Goal: Use online tool/utility

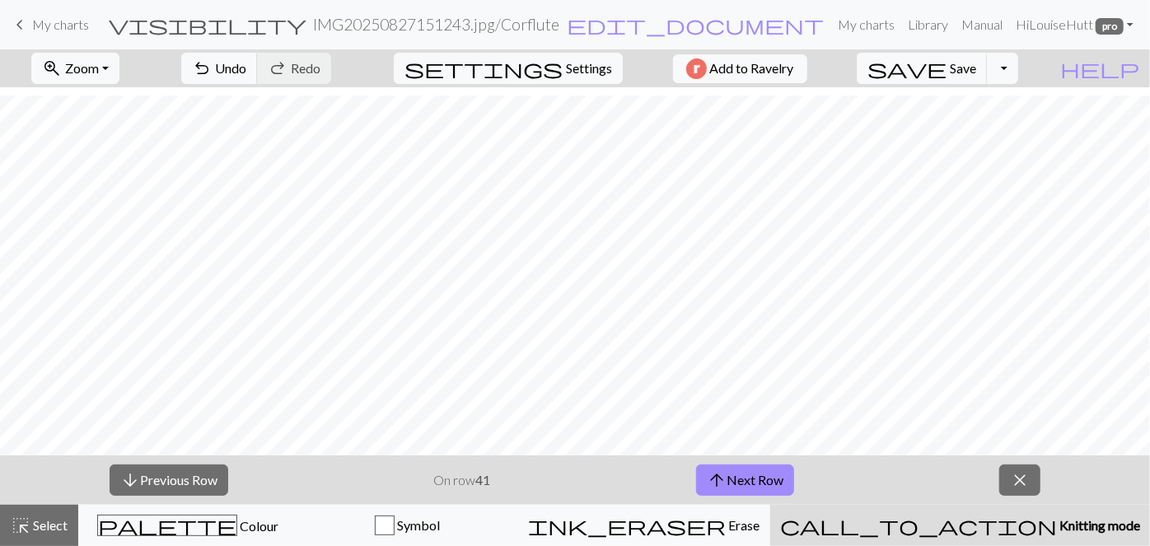
scroll to position [8, 0]
click at [749, 490] on button "arrow_upward Next Row" at bounding box center [745, 479] width 98 height 31
click at [1018, 478] on span "close" at bounding box center [1020, 480] width 20 height 23
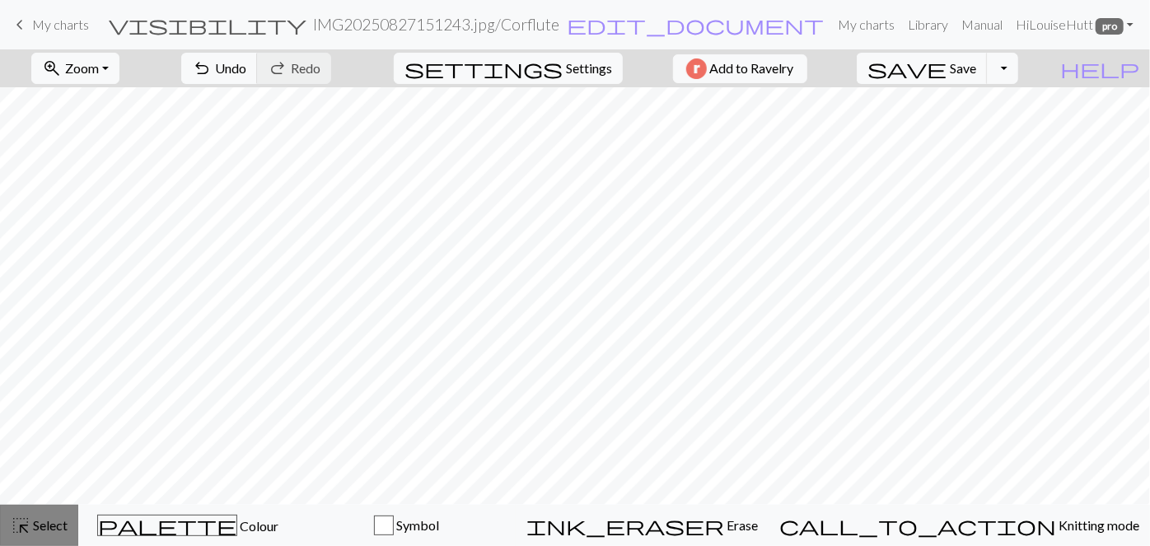
click at [40, 525] on span "Select" at bounding box center [48, 525] width 37 height 16
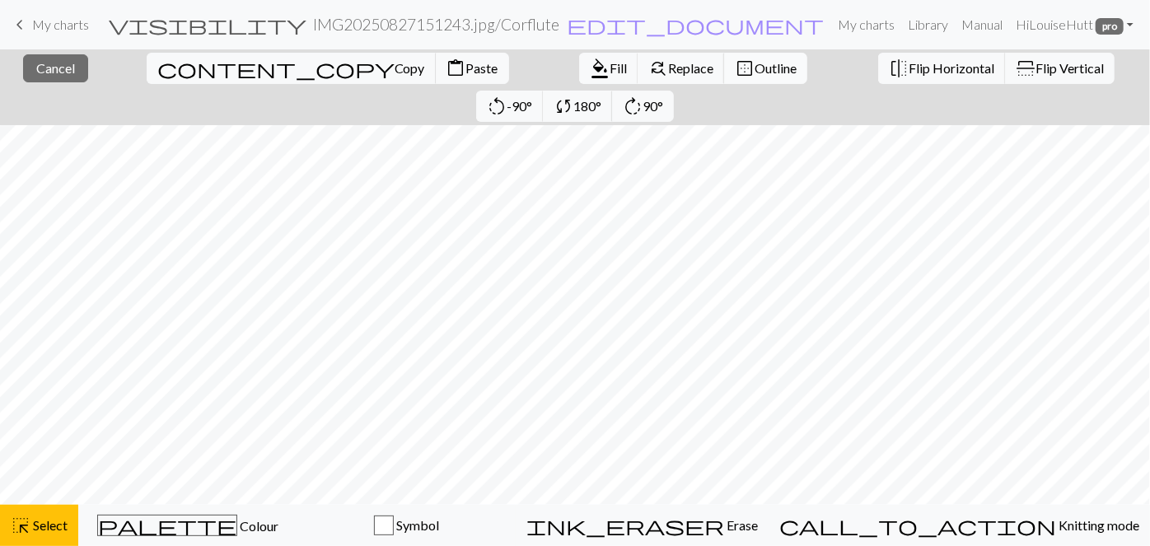
click at [754, 69] on span "Outline" at bounding box center [775, 68] width 42 height 16
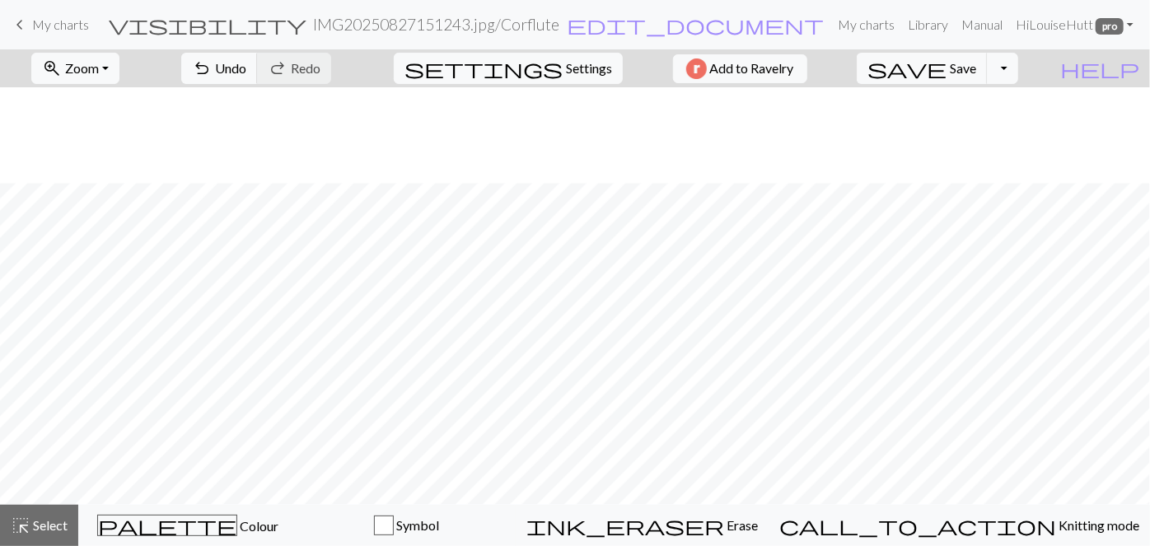
scroll to position [104, 0]
click at [50, 520] on span "Select" at bounding box center [48, 525] width 37 height 16
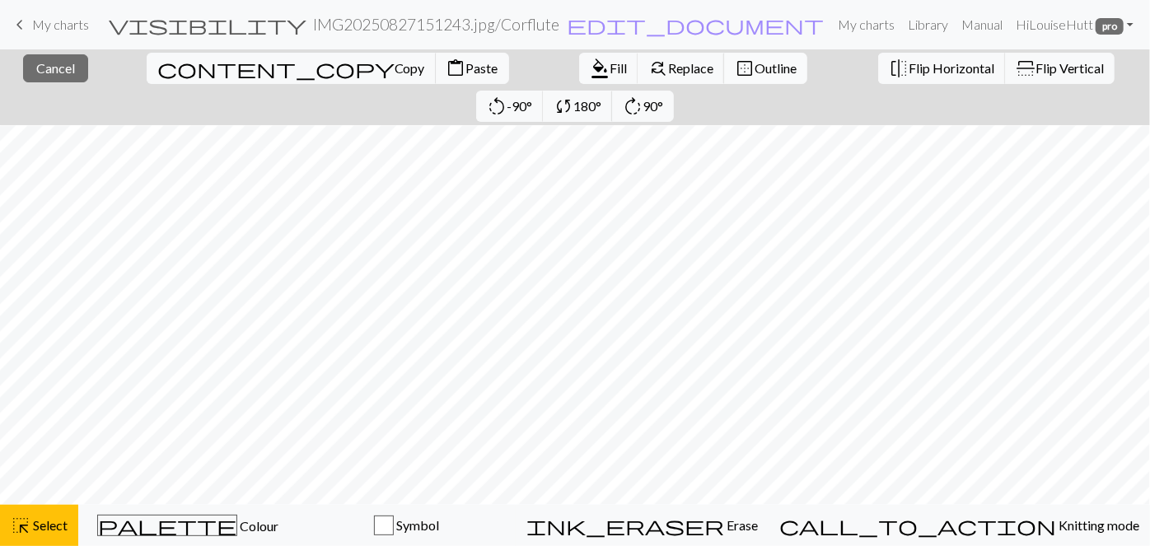
click at [754, 69] on span "Outline" at bounding box center [775, 68] width 42 height 16
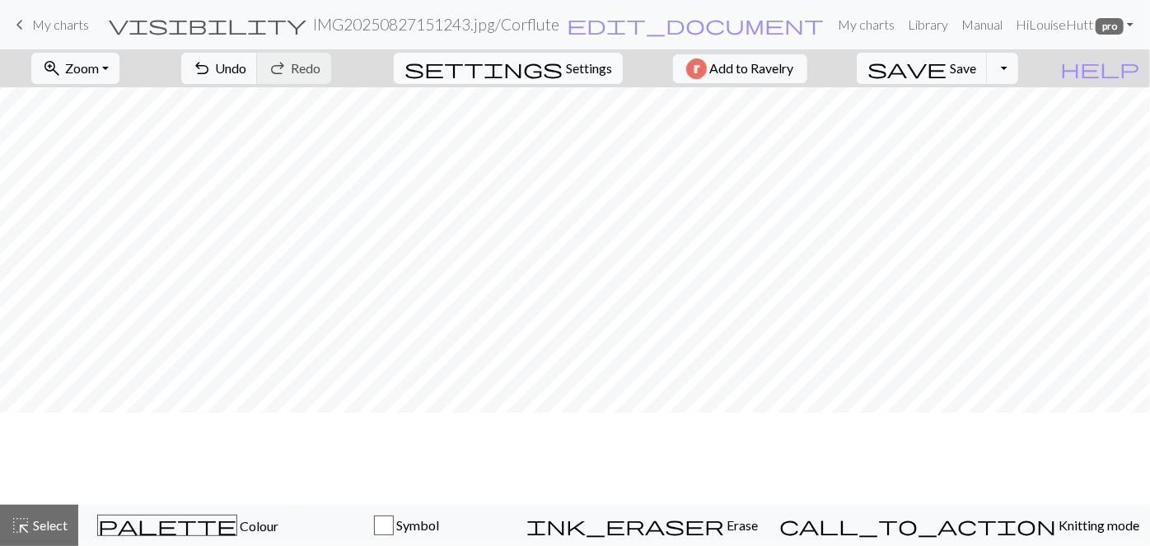
scroll to position [0, 0]
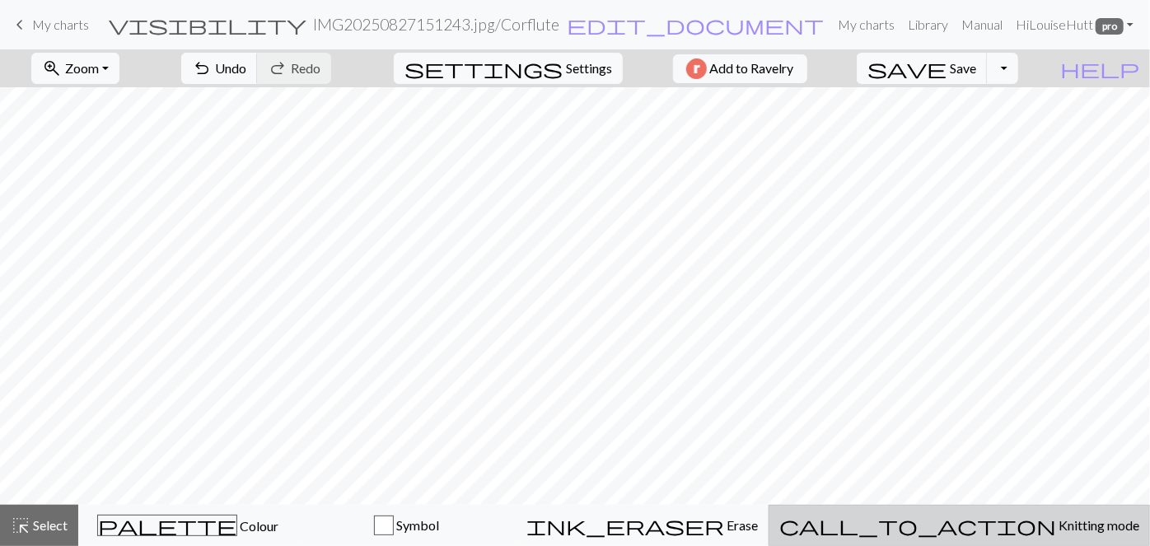
click at [991, 514] on button "call_to_action Knitting mode Knitting mode" at bounding box center [958, 525] width 381 height 41
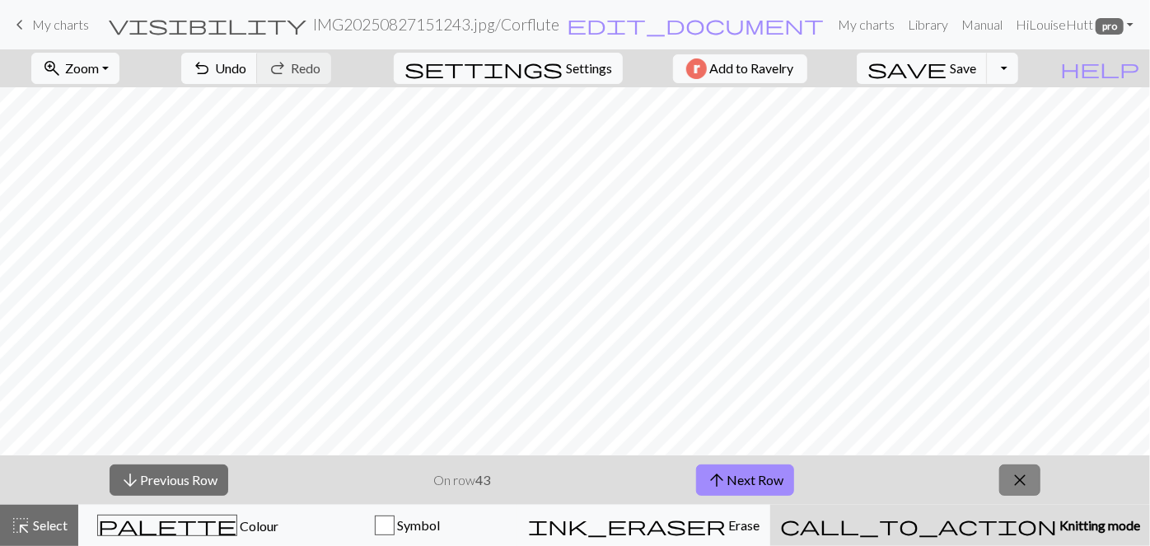
click at [1010, 483] on span "close" at bounding box center [1020, 480] width 20 height 23
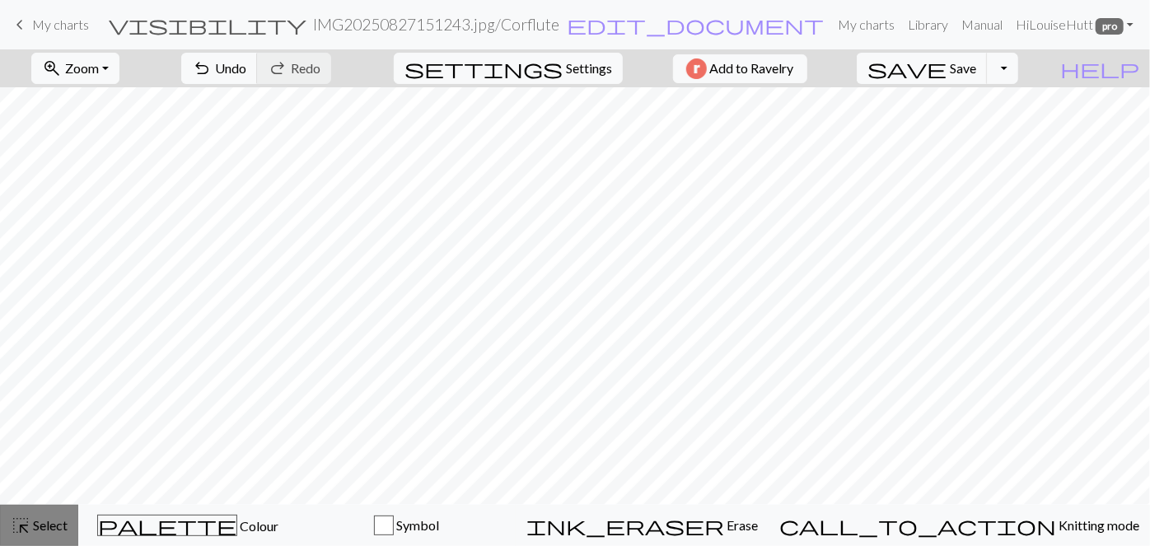
click at [35, 528] on span "Select" at bounding box center [48, 525] width 37 height 16
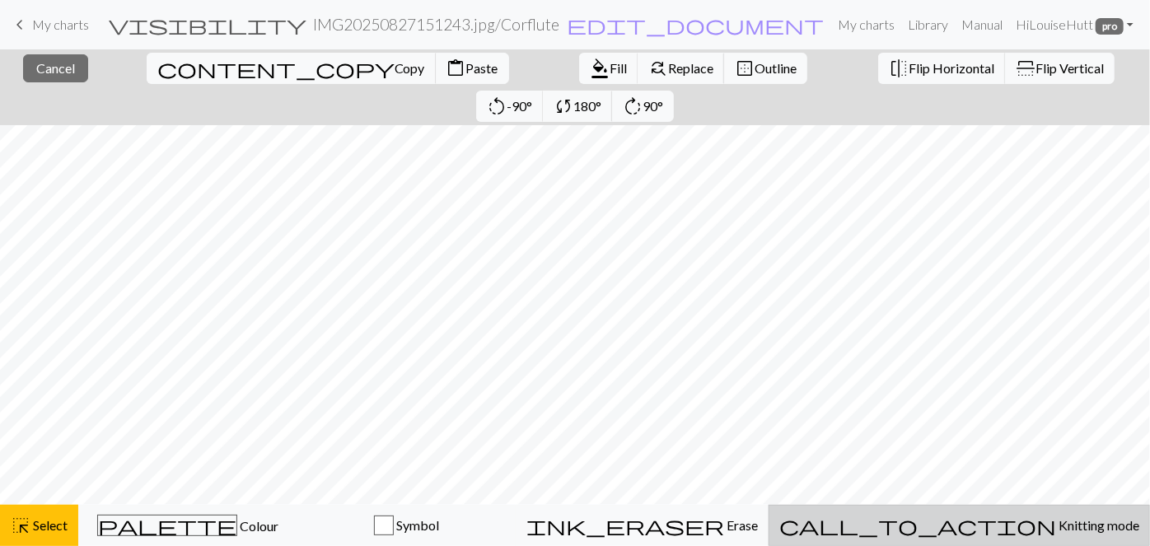
click at [1056, 530] on span "Knitting mode" at bounding box center [1097, 525] width 83 height 16
